Goal: Information Seeking & Learning: Learn about a topic

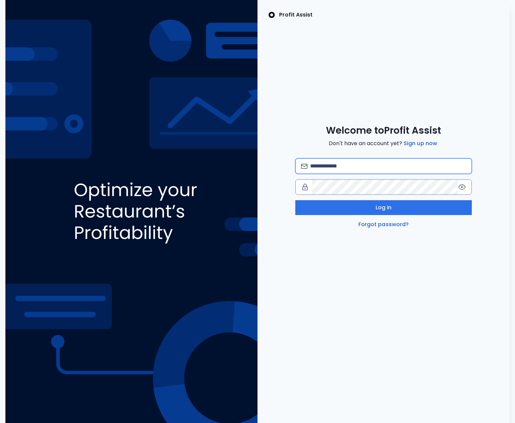
click at [330, 165] on input "email" at bounding box center [388, 166] width 156 height 15
type input "*"
type input "**********"
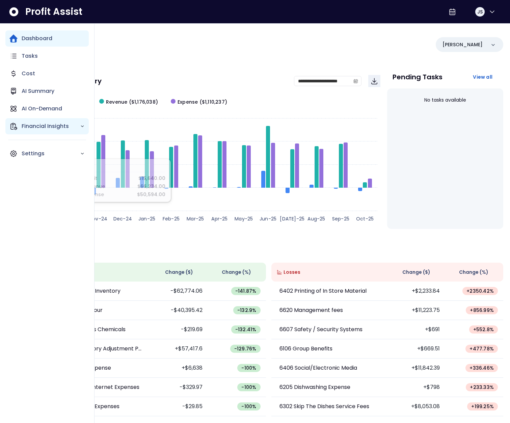
click at [19, 128] on div "Financial Insights" at bounding box center [46, 126] width 83 height 16
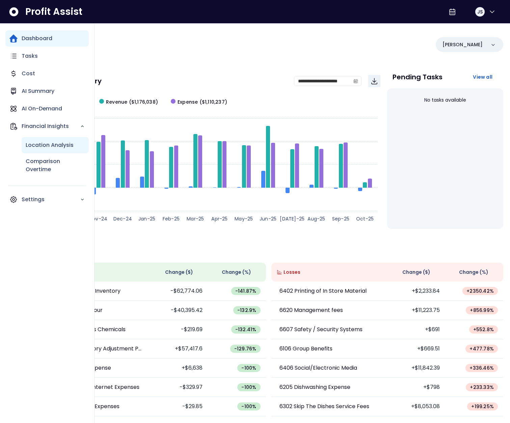
click at [53, 146] on p "Location Analysis" at bounding box center [50, 145] width 48 height 8
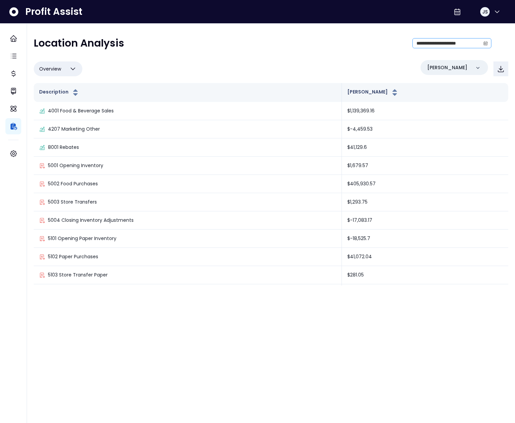
click at [483, 43] on icon "calendar" at bounding box center [485, 43] width 5 height 5
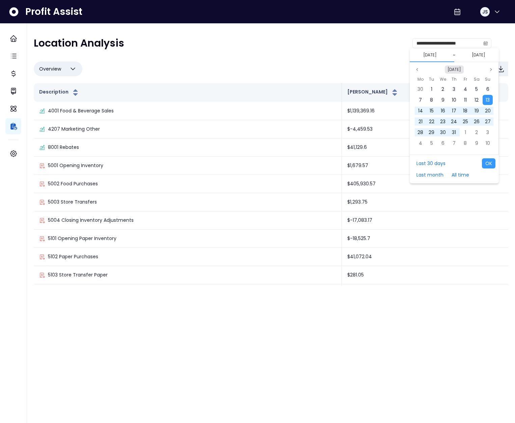
click at [459, 67] on button "[DATE]" at bounding box center [453, 69] width 19 height 8
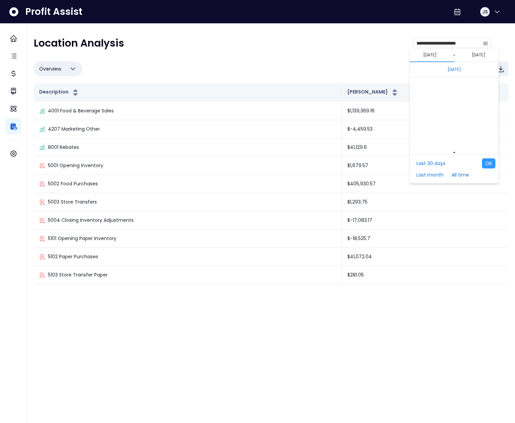
scroll to position [4516, 0]
click at [431, 120] on span "Jan" at bounding box center [434, 121] width 12 height 10
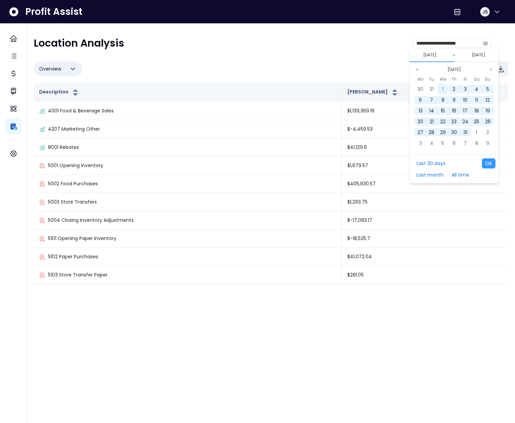
click at [439, 86] on div "1" at bounding box center [442, 89] width 10 height 10
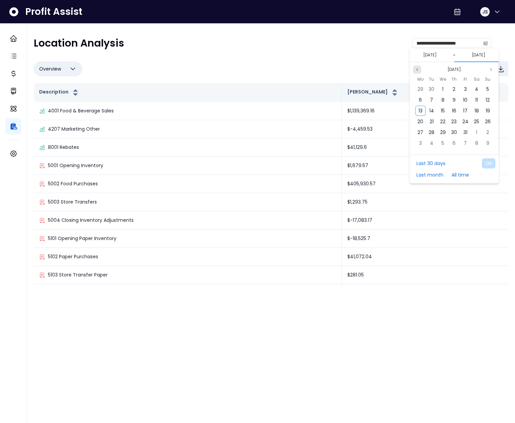
click at [419, 69] on button "Previous month" at bounding box center [417, 69] width 8 height 8
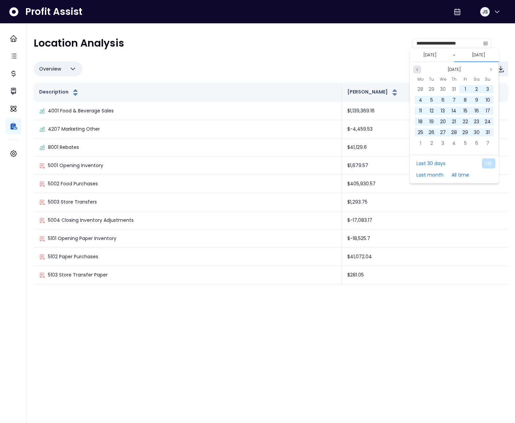
click at [419, 69] on button "Previous month" at bounding box center [417, 69] width 8 height 8
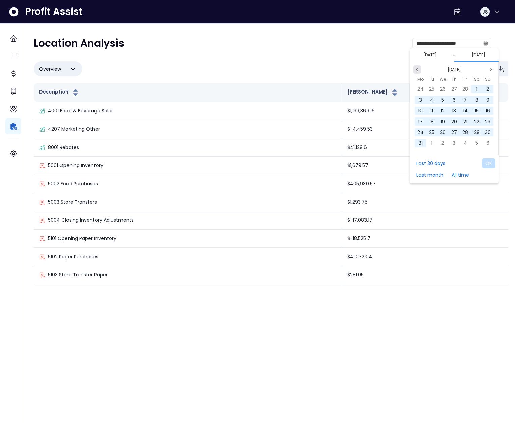
click at [419, 69] on button "Previous month" at bounding box center [417, 69] width 8 height 8
click at [466, 131] on span "31" at bounding box center [465, 132] width 4 height 7
click at [487, 161] on button "OK" at bounding box center [488, 163] width 13 height 10
type input "**********"
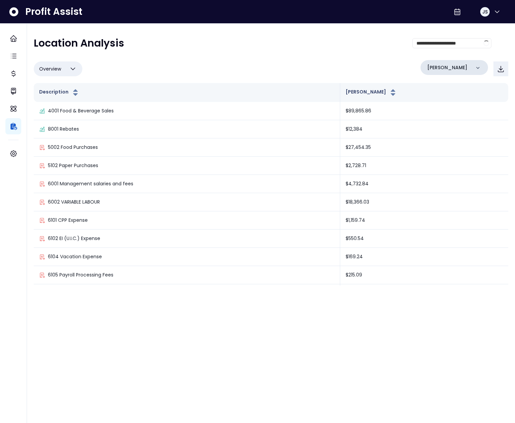
click at [454, 71] on div "[PERSON_NAME]" at bounding box center [453, 67] width 67 height 15
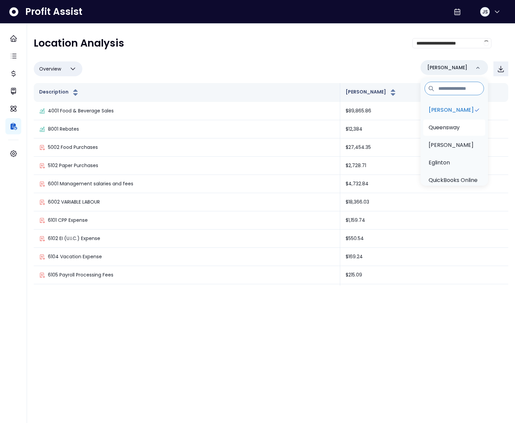
click at [452, 128] on p "Queensway" at bounding box center [443, 127] width 31 height 8
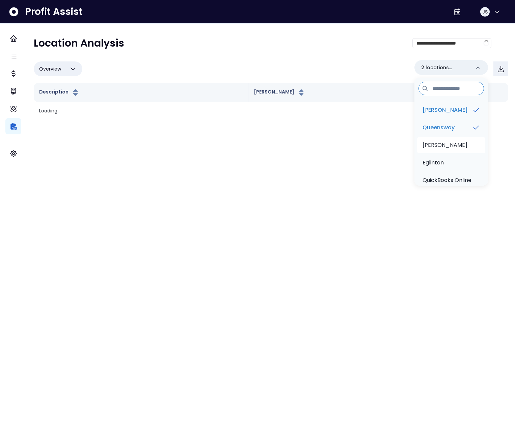
click at [450, 143] on li "Duncan" at bounding box center [451, 145] width 68 height 16
click at [443, 161] on p "Eglinton" at bounding box center [432, 163] width 21 height 8
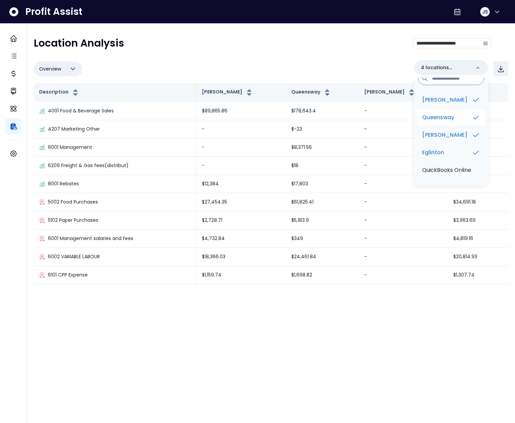
scroll to position [18, 0]
click at [283, 44] on div "**********" at bounding box center [262, 46] width 457 height 18
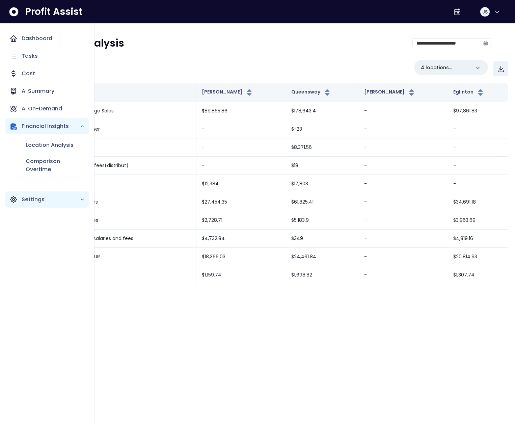
click at [28, 201] on p "Settings" at bounding box center [51, 199] width 58 height 8
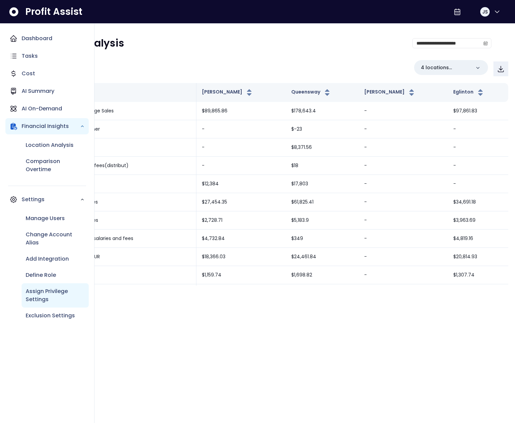
click at [51, 289] on p "Assign Privilege Settings" at bounding box center [55, 295] width 59 height 16
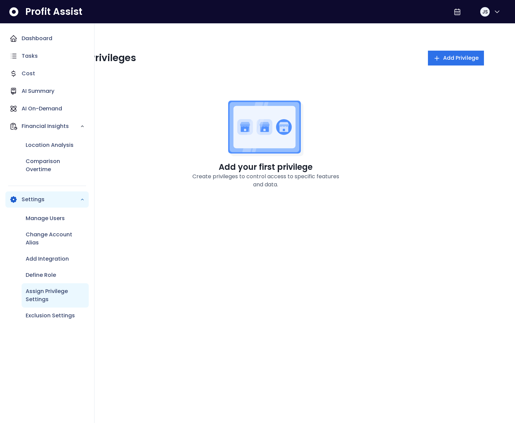
click at [52, 291] on p "Assign Privilege Settings" at bounding box center [55, 295] width 59 height 16
click at [42, 39] on p "Dashboard" at bounding box center [37, 38] width 31 height 8
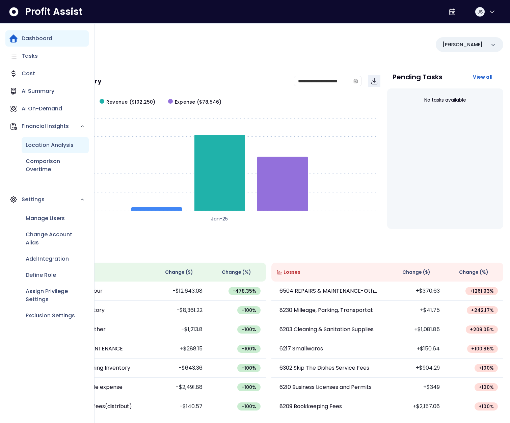
click at [55, 145] on p "Location Analysis" at bounding box center [50, 145] width 48 height 8
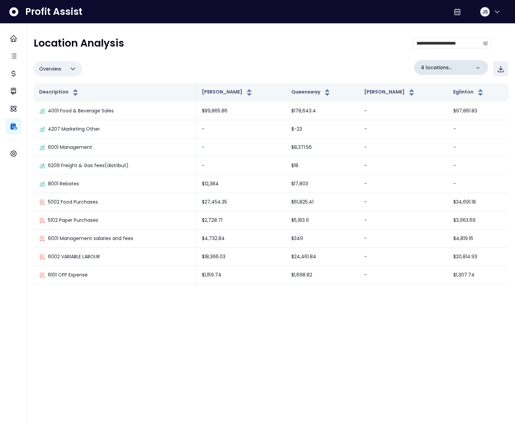
click at [451, 67] on p "4 locations selected" at bounding box center [446, 67] width 50 height 7
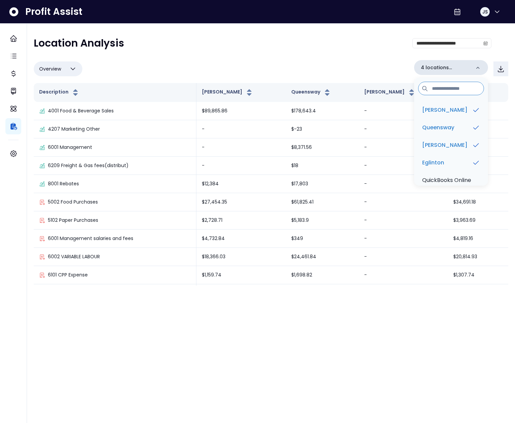
click at [451, 67] on p "4 locations selected" at bounding box center [446, 67] width 50 height 7
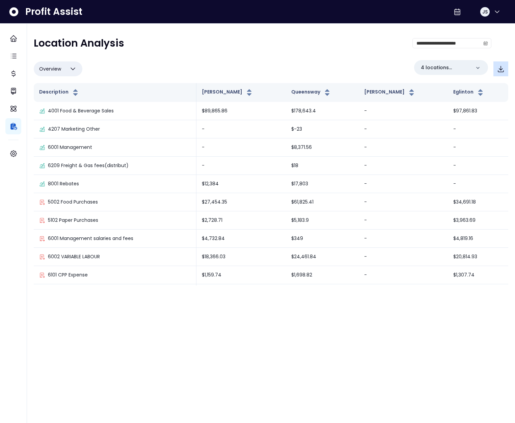
click at [505, 68] on button "button" at bounding box center [500, 68] width 15 height 15
click at [485, 42] on icon "calendar" at bounding box center [485, 44] width 4 height 4
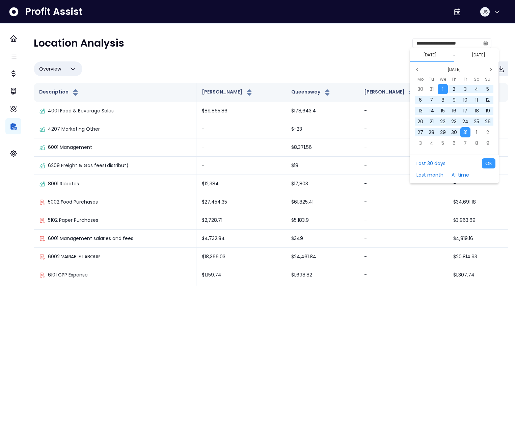
click at [456, 65] on div "Jan 2025 Mo Tu We Th Fr Sa Su 30 31 1 2 3 4 5 6 7 8 9 10 11 12 13 14 15 16 17 1…" at bounding box center [453, 108] width 89 height 92
click at [456, 67] on button "[DATE]" at bounding box center [453, 69] width 19 height 8
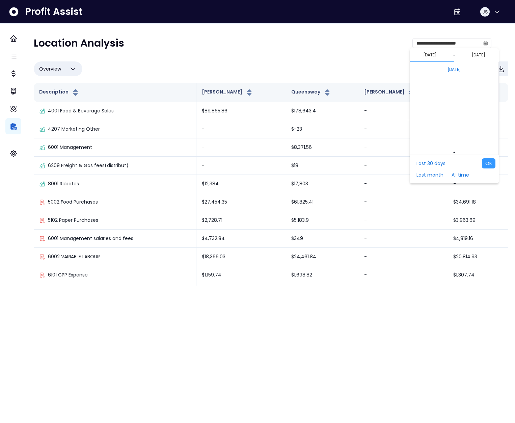
scroll to position [4553, 0]
click at [436, 106] on span "Sep" at bounding box center [434, 106] width 12 height 10
click at [422, 89] on div "1" at bounding box center [420, 89] width 10 height 10
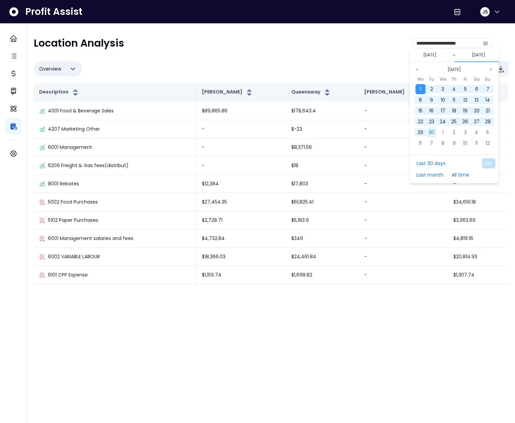
click at [435, 131] on div "30" at bounding box center [431, 132] width 10 height 10
click at [491, 163] on button "OK" at bounding box center [488, 163] width 13 height 10
type input "**********"
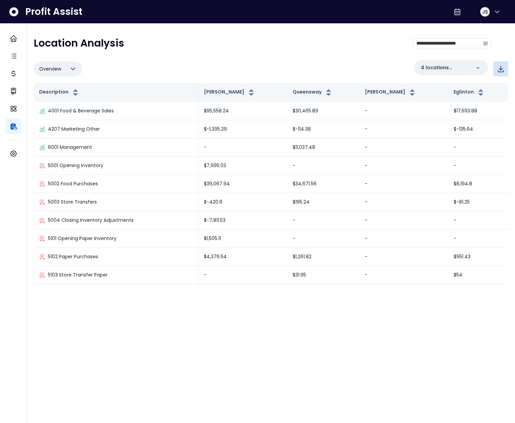
click at [503, 70] on icon "button" at bounding box center [500, 69] width 8 height 8
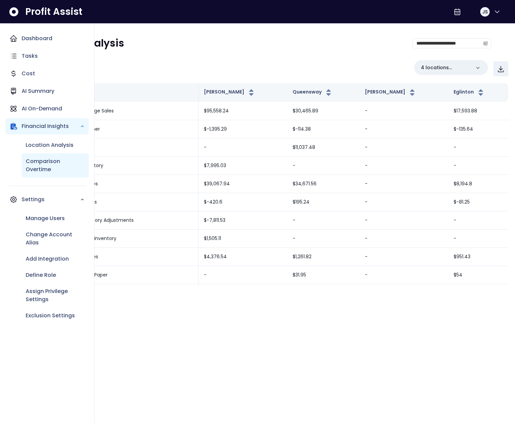
click at [41, 155] on div "Comparison Overtime" at bounding box center [55, 165] width 67 height 24
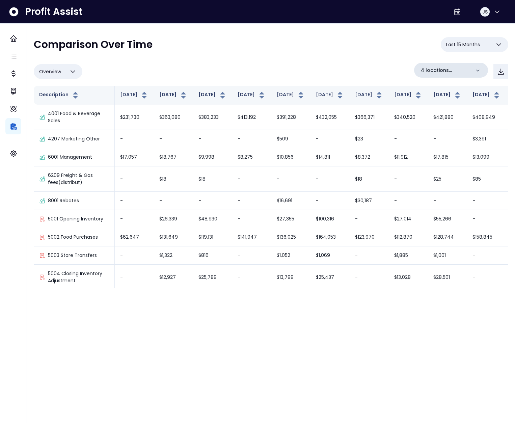
click at [463, 69] on p "4 locations selected" at bounding box center [446, 70] width 50 height 7
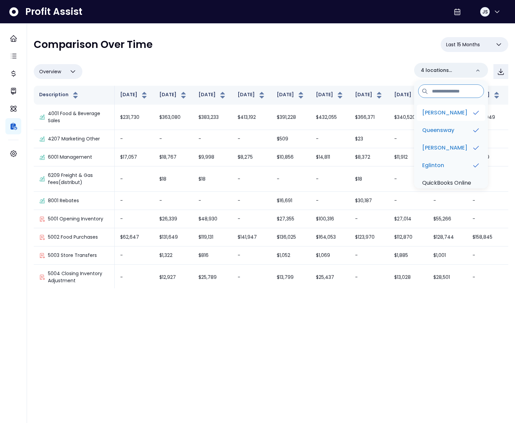
click at [441, 113] on p "[PERSON_NAME]" at bounding box center [444, 113] width 45 height 8
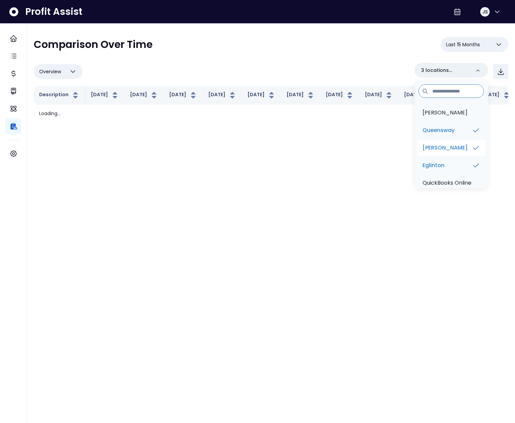
click at [441, 142] on li "Duncan" at bounding box center [451, 148] width 68 height 16
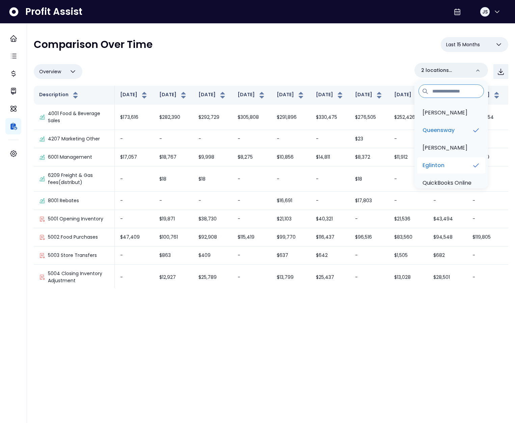
click at [438, 167] on p "Eglinton" at bounding box center [433, 165] width 22 height 8
click at [438, 109] on p "[PERSON_NAME]" at bounding box center [450, 113] width 45 height 8
click at [442, 113] on p "[PERSON_NAME]" at bounding box center [444, 113] width 45 height 8
click at [315, 64] on div "Overview Overview % of cost % of sales % of budget ******** Queensway Danforth …" at bounding box center [271, 72] width 474 height 18
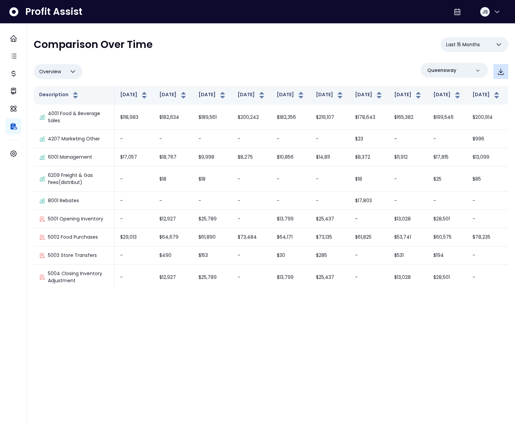
click at [500, 73] on icon "button" at bounding box center [500, 71] width 8 height 8
click at [486, 12] on div "JS" at bounding box center [484, 11] width 9 height 9
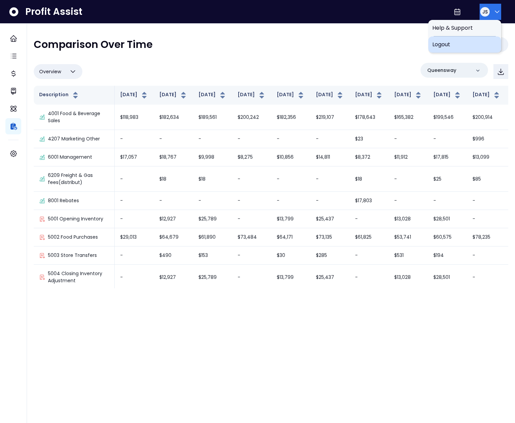
click at [477, 48] on span "Logout" at bounding box center [464, 44] width 65 height 8
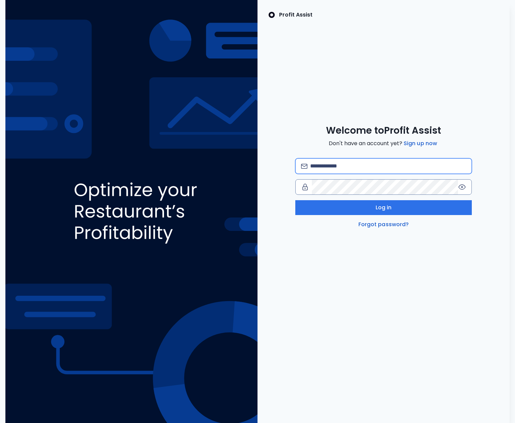
click at [355, 170] on input "email" at bounding box center [388, 166] width 156 height 15
type input "*"
type input "**********"
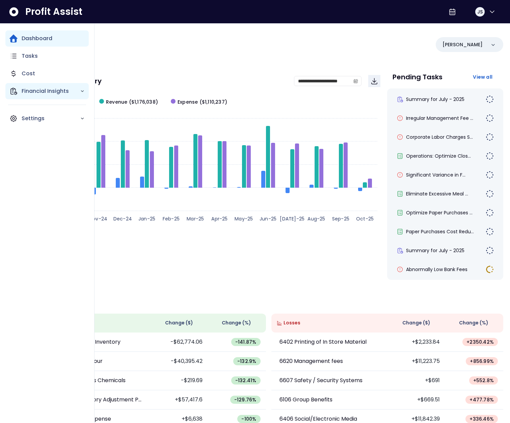
click at [35, 93] on p "Financial Insights" at bounding box center [51, 91] width 58 height 8
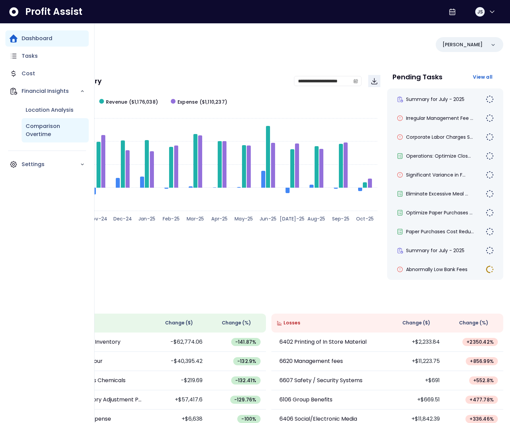
click at [41, 135] on p "Comparison Overtime" at bounding box center [55, 130] width 59 height 16
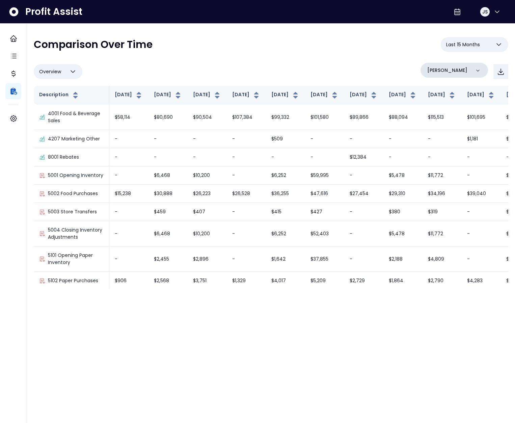
click at [449, 73] on div "[PERSON_NAME]" at bounding box center [453, 70] width 67 height 15
click at [438, 129] on p "College" at bounding box center [438, 130] width 20 height 8
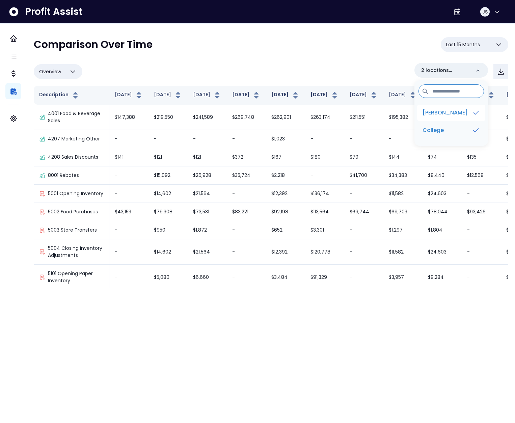
click at [458, 112] on li "[PERSON_NAME]" at bounding box center [451, 113] width 68 height 16
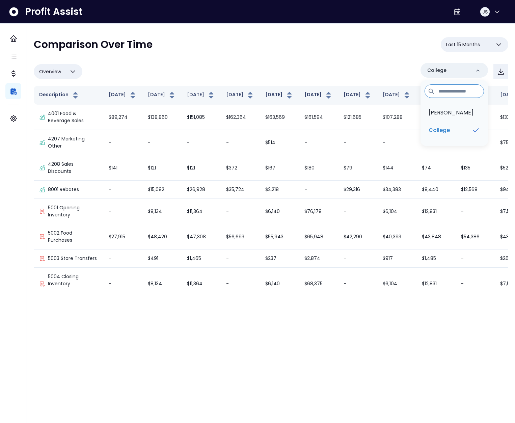
drag, startPoint x: 343, startPoint y: 69, endPoint x: 349, endPoint y: 69, distance: 6.1
click at [343, 69] on div "Overview Overview % of cost % of sales % of budget ******** [GEOGRAPHIC_DATA][P…" at bounding box center [271, 72] width 474 height 18
click at [503, 73] on icon "button" at bounding box center [500, 72] width 5 height 6
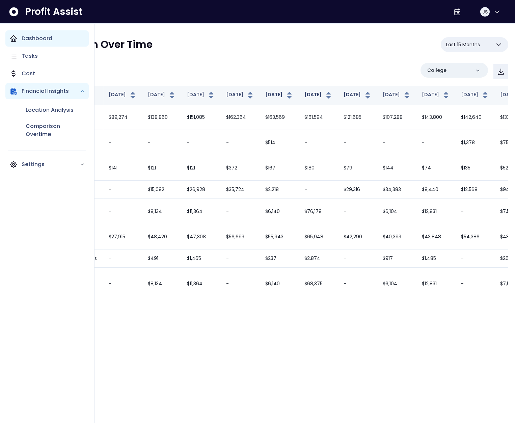
click at [8, 38] on div "Dashboard" at bounding box center [46, 38] width 83 height 16
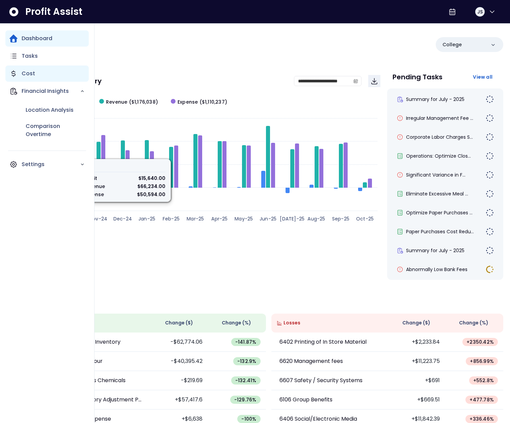
click at [18, 71] on div "Cost" at bounding box center [46, 73] width 83 height 16
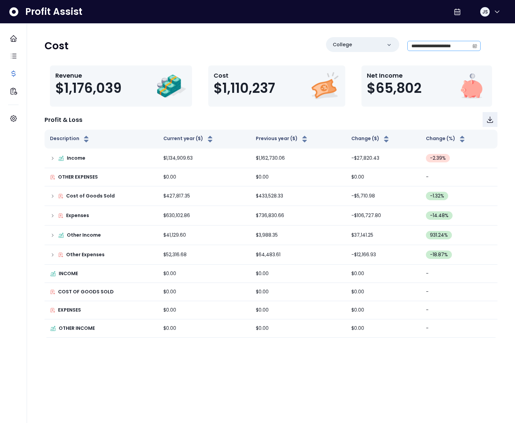
click at [473, 45] on icon "calendar" at bounding box center [474, 47] width 4 height 4
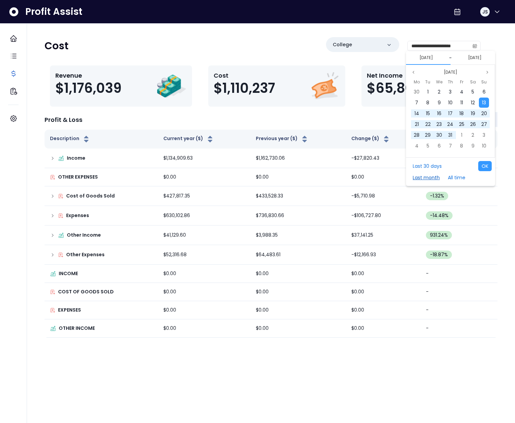
click at [425, 176] on button "Last month" at bounding box center [426, 177] width 34 height 10
click at [482, 166] on button "OK" at bounding box center [484, 166] width 13 height 10
type input "**********"
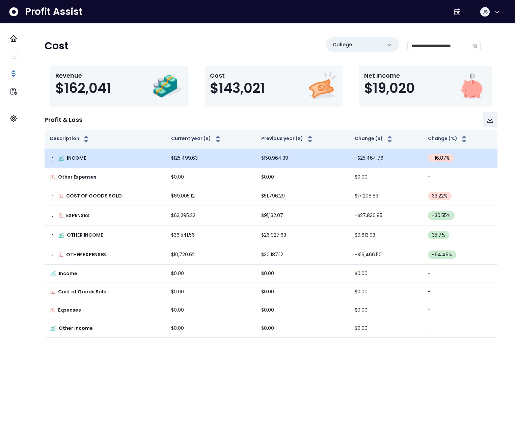
click at [53, 159] on icon at bounding box center [52, 157] width 5 height 5
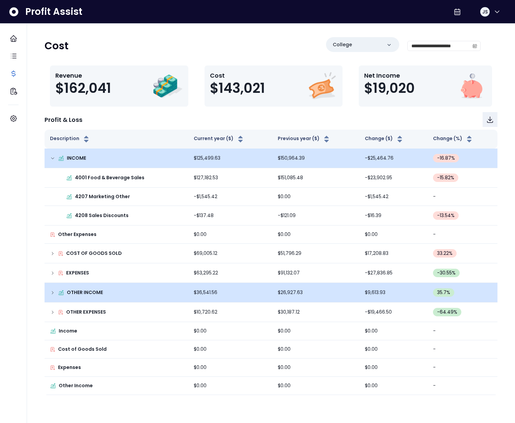
click at [52, 295] on div "OTHER INCOME" at bounding box center [116, 292] width 133 height 7
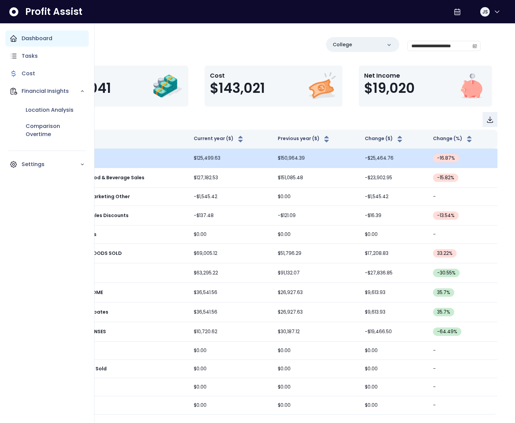
click at [17, 38] on icon "Main navigation" at bounding box center [13, 38] width 8 height 8
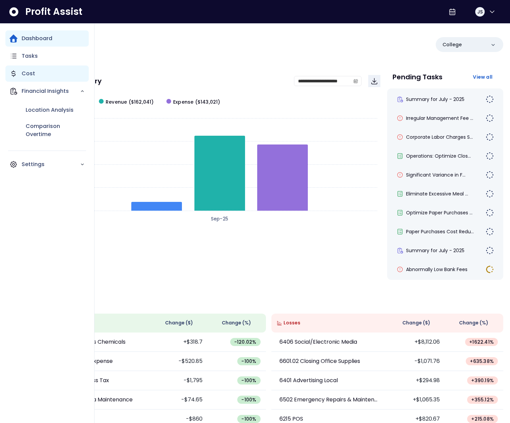
click at [13, 77] on icon "Main navigation" at bounding box center [13, 73] width 8 height 8
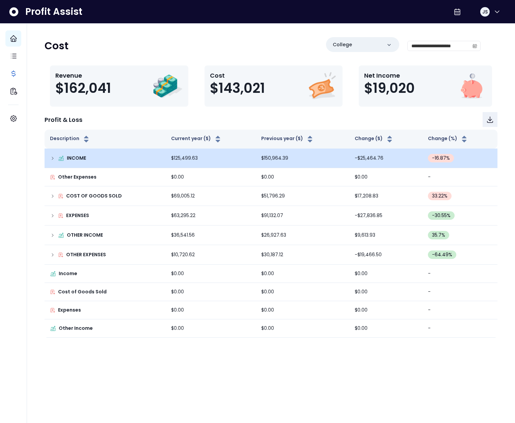
click at [48, 156] on td "INCOME" at bounding box center [105, 158] width 121 height 20
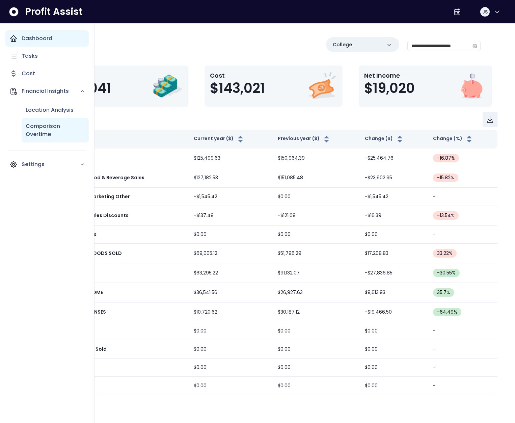
click at [45, 123] on p "Comparison Overtime" at bounding box center [55, 130] width 59 height 16
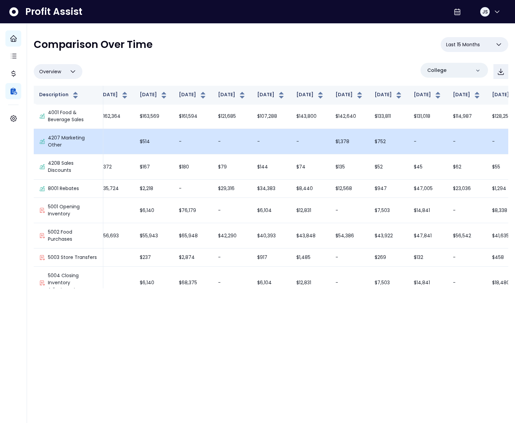
scroll to position [0, 125]
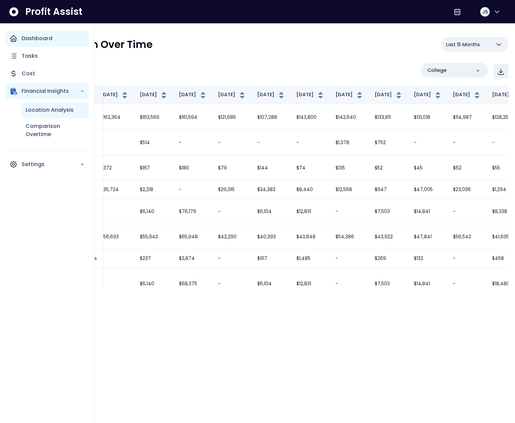
click at [34, 115] on div "Location Analysis" at bounding box center [55, 110] width 67 height 16
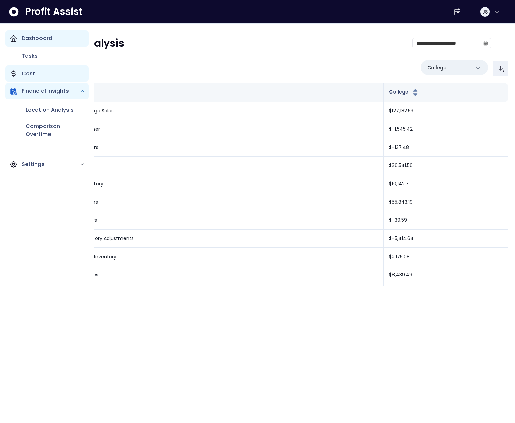
click at [18, 73] on div "Cost" at bounding box center [46, 73] width 83 height 16
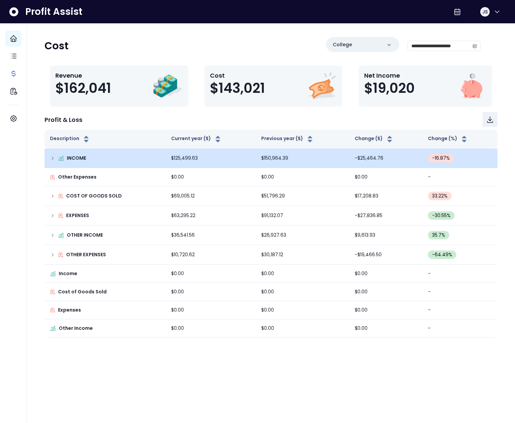
click at [51, 160] on icon at bounding box center [52, 157] width 5 height 5
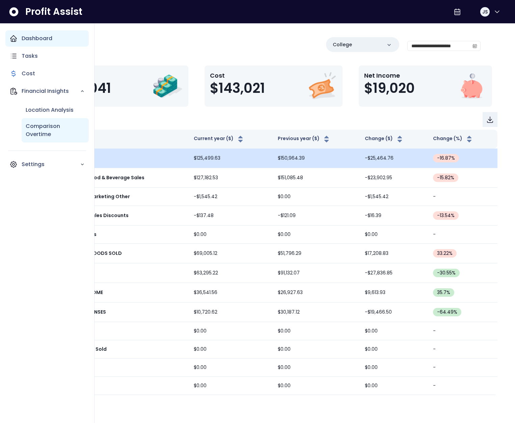
click at [49, 127] on p "Comparison Overtime" at bounding box center [55, 130] width 59 height 16
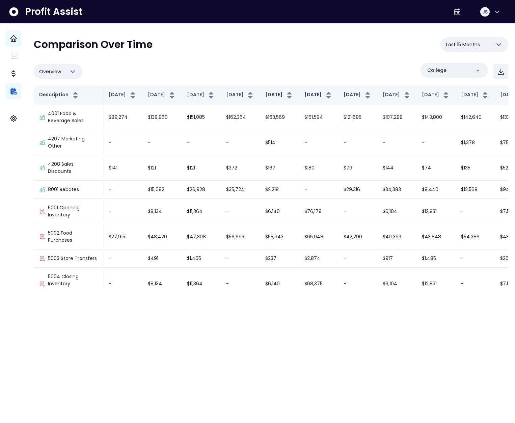
scroll to position [0, 125]
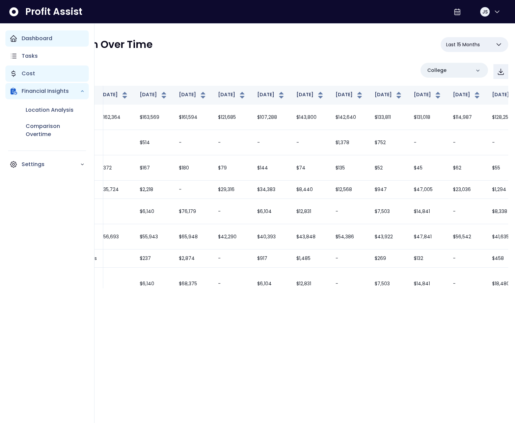
click at [20, 79] on div "Cost" at bounding box center [46, 73] width 83 height 16
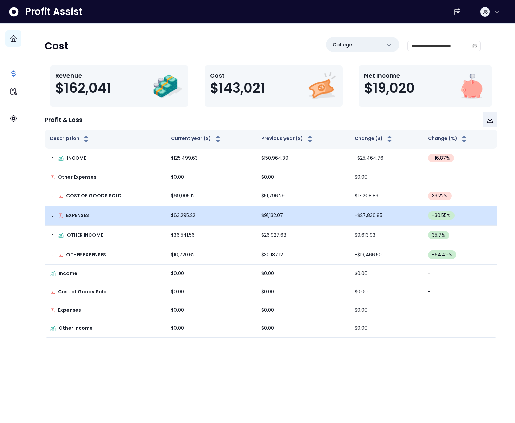
click at [51, 217] on icon at bounding box center [52, 215] width 5 height 5
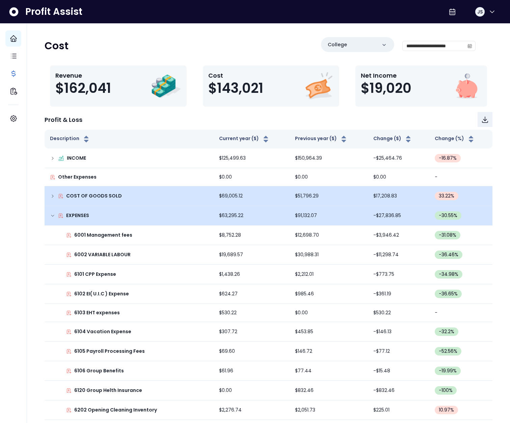
click at [52, 196] on icon at bounding box center [52, 195] width 5 height 5
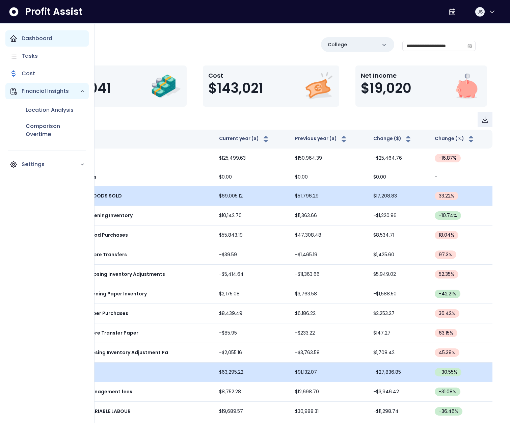
click at [19, 90] on div "Financial Insights" at bounding box center [46, 91] width 83 height 16
click at [28, 90] on p "Financial Insights" at bounding box center [51, 91] width 58 height 8
click at [34, 126] on p "Comparison Overtime" at bounding box center [55, 130] width 59 height 16
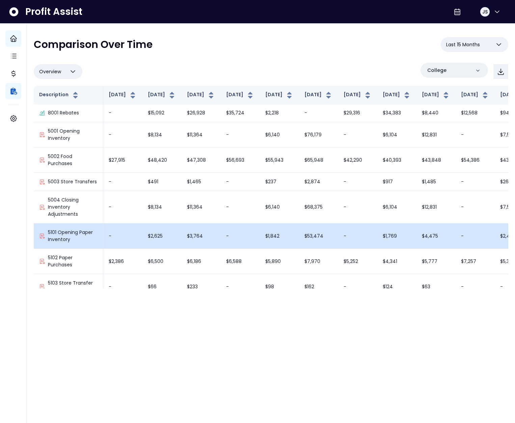
scroll to position [78, 0]
